Goal: Transaction & Acquisition: Purchase product/service

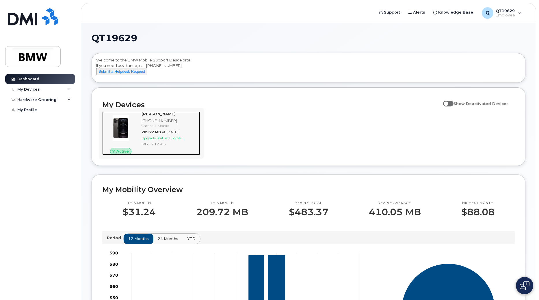
click at [172, 140] on span "Eligible" at bounding box center [175, 138] width 12 height 4
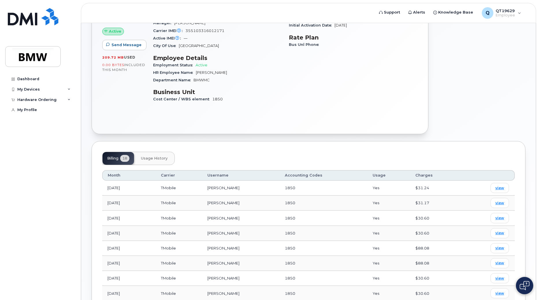
scroll to position [87, 0]
click at [503, 185] on span "view" at bounding box center [499, 187] width 9 height 5
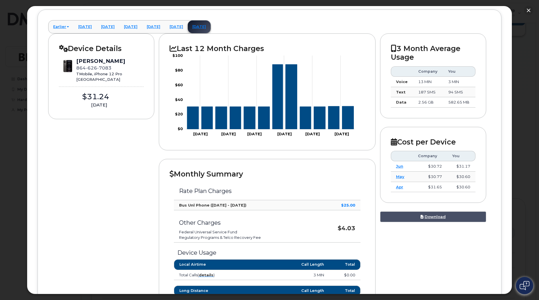
scroll to position [29, 0]
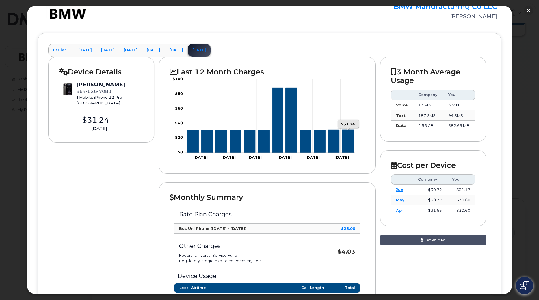
click at [349, 146] on icon "Series" at bounding box center [348, 141] width 12 height 23
click at [350, 147] on icon "Series" at bounding box center [348, 141] width 12 height 23
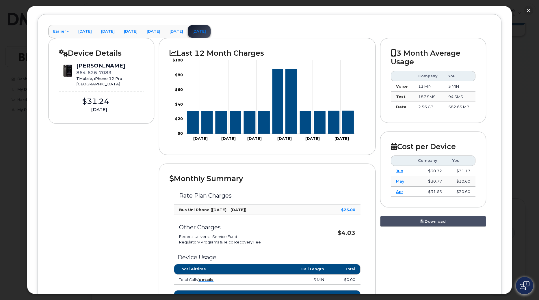
scroll to position [0, 0]
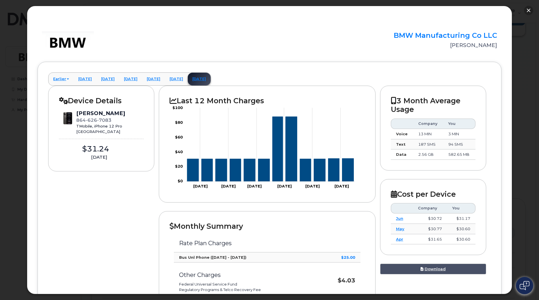
click at [529, 9] on button "button" at bounding box center [528, 10] width 9 height 9
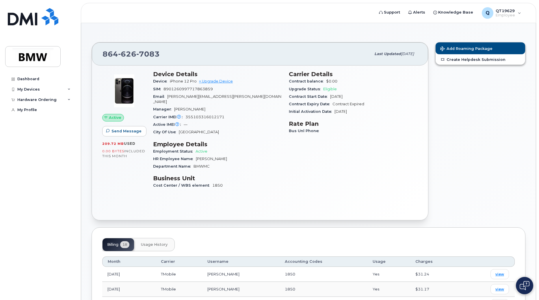
click at [330, 89] on span "Eligible" at bounding box center [330, 89] width 14 height 4
click at [37, 99] on div "Hardware Ordering" at bounding box center [36, 100] width 39 height 5
click at [29, 110] on div "New Order" at bounding box center [31, 110] width 22 height 5
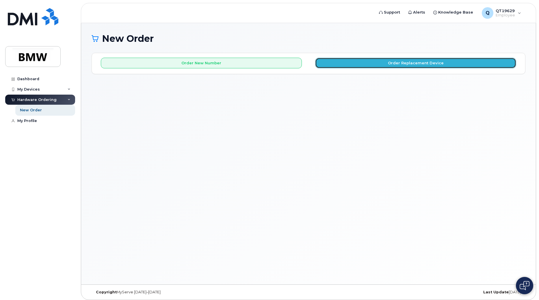
click at [387, 65] on button "Order Replacement Device" at bounding box center [415, 63] width 201 height 11
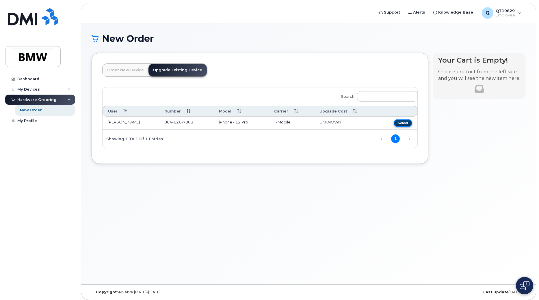
click at [406, 123] on button "Select" at bounding box center [403, 123] width 18 height 7
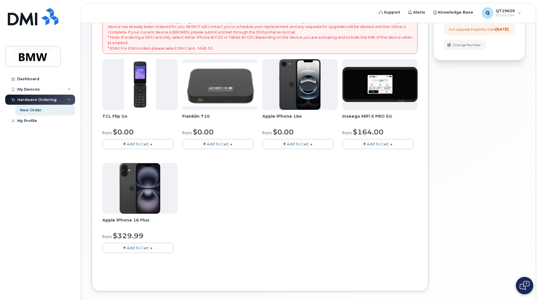
scroll to position [69, 0]
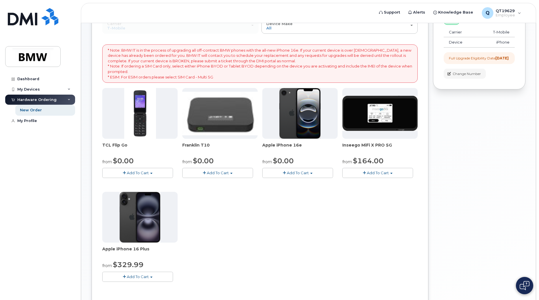
click at [294, 105] on img at bounding box center [300, 113] width 42 height 51
